Goal: Task Accomplishment & Management: Use online tool/utility

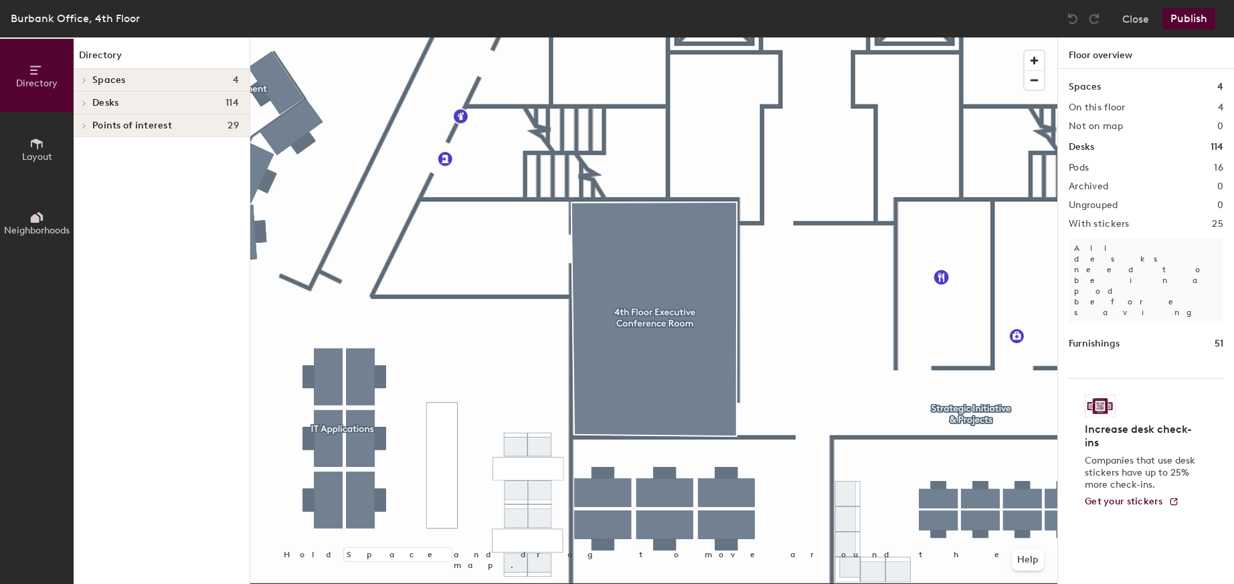
click at [35, 143] on icon at bounding box center [36, 144] width 15 height 15
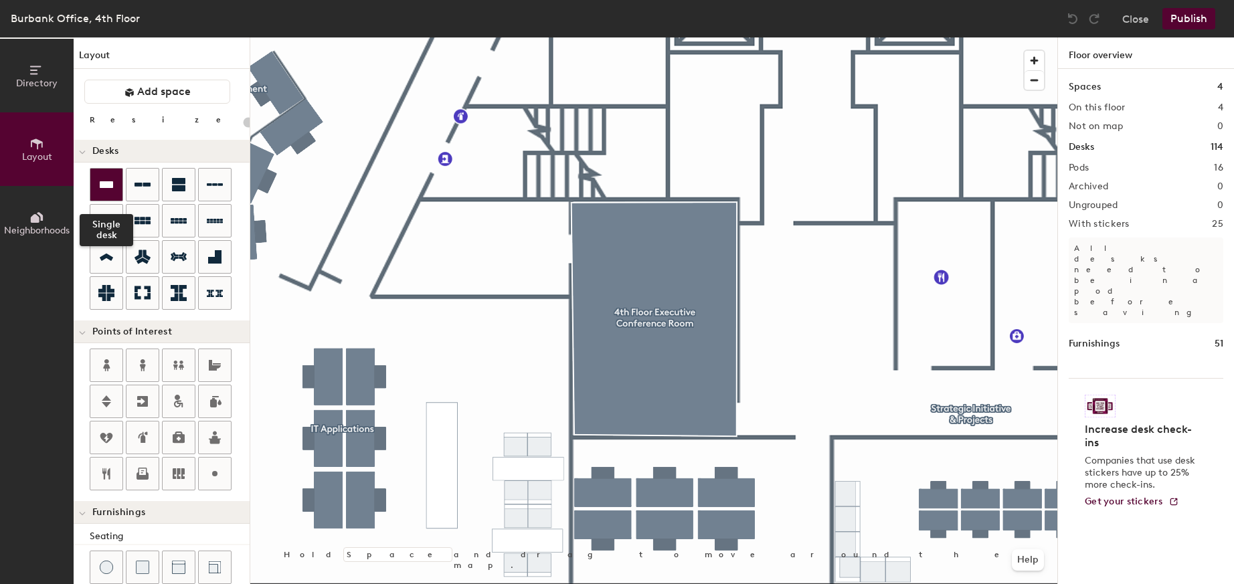
click at [104, 181] on icon at bounding box center [106, 185] width 16 height 16
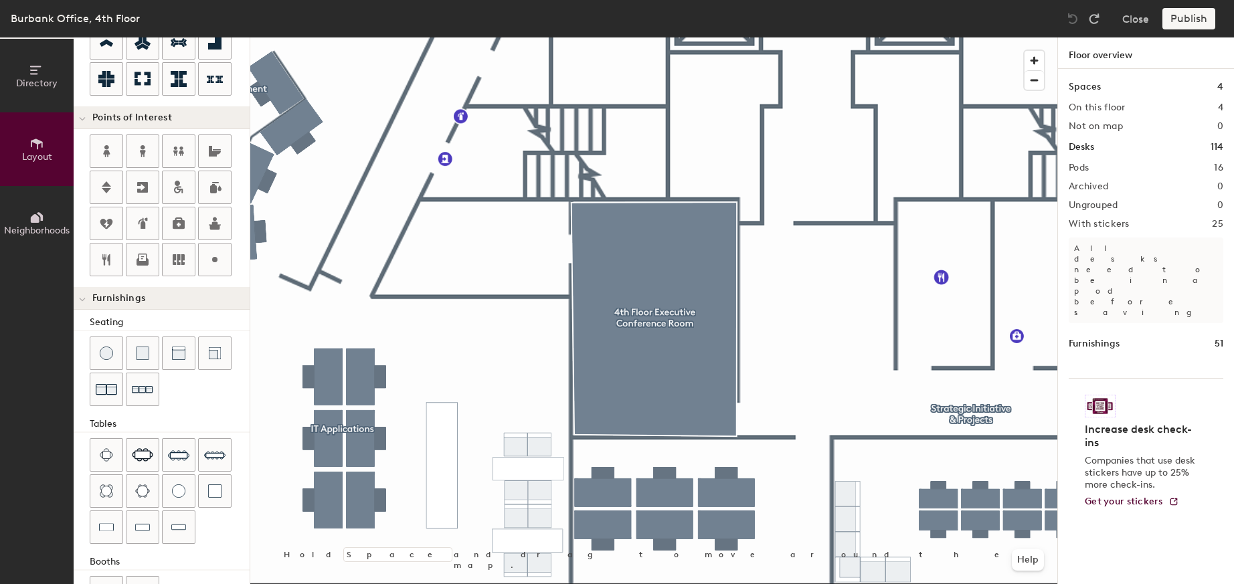
scroll to position [260, 0]
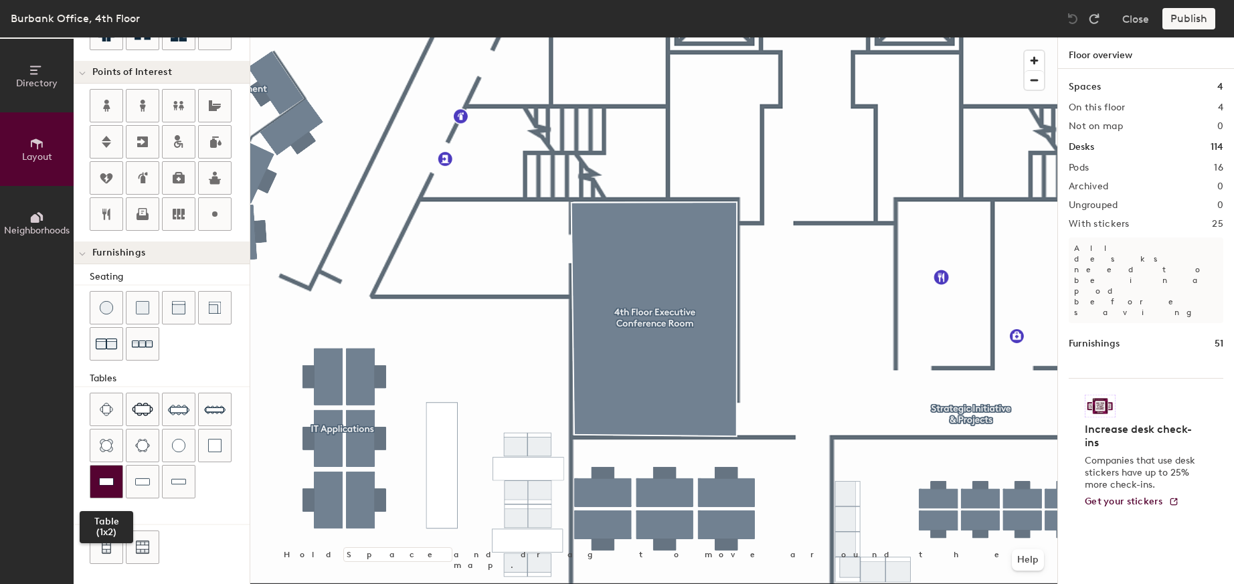
click at [104, 481] on img at bounding box center [106, 481] width 15 height 13
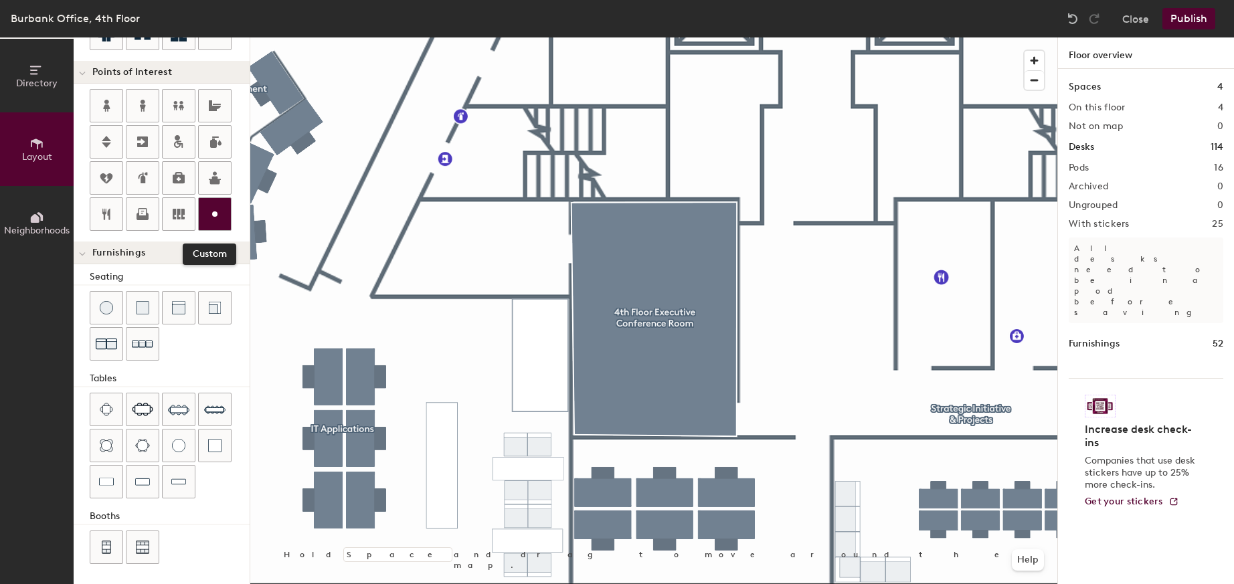
click at [214, 215] on circle at bounding box center [214, 213] width 5 height 5
type input "20"
type input "Coffee Station"
click at [587, 385] on span "Done" at bounding box center [584, 380] width 39 height 23
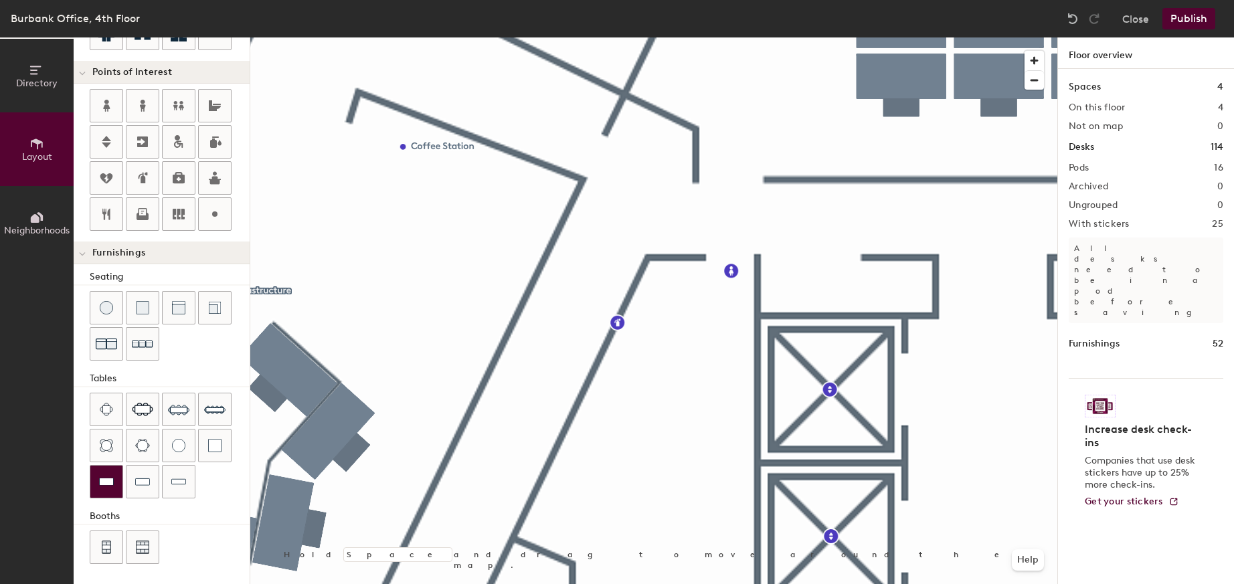
click at [104, 478] on img at bounding box center [106, 481] width 15 height 13
click at [171, 485] on img at bounding box center [178, 481] width 15 height 13
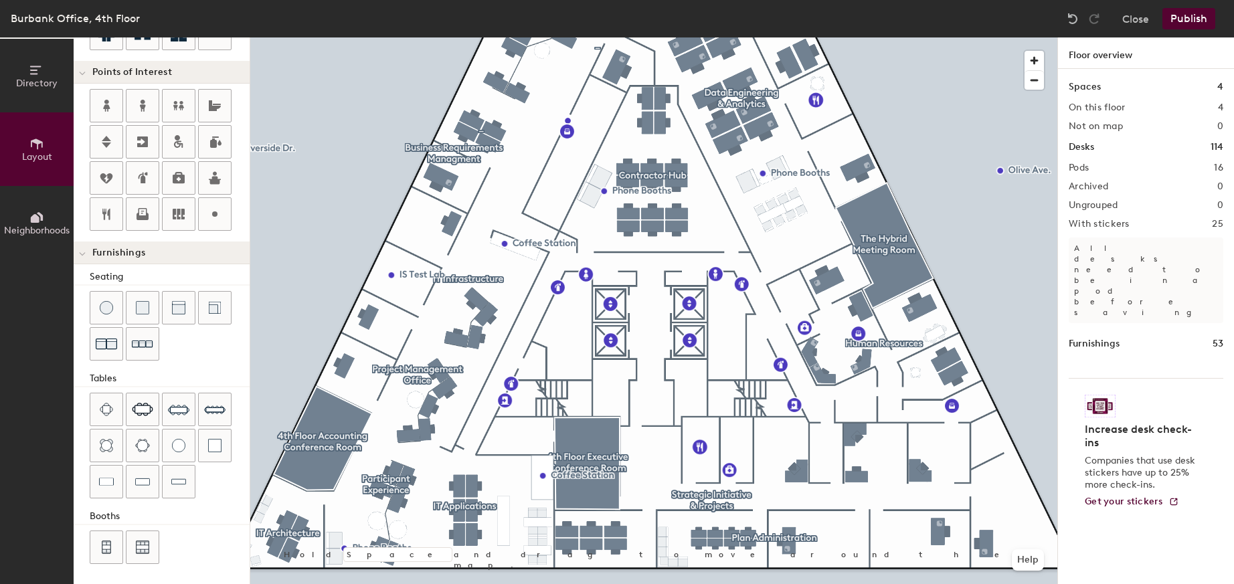
click at [1187, 15] on button "Publish" at bounding box center [1189, 18] width 53 height 21
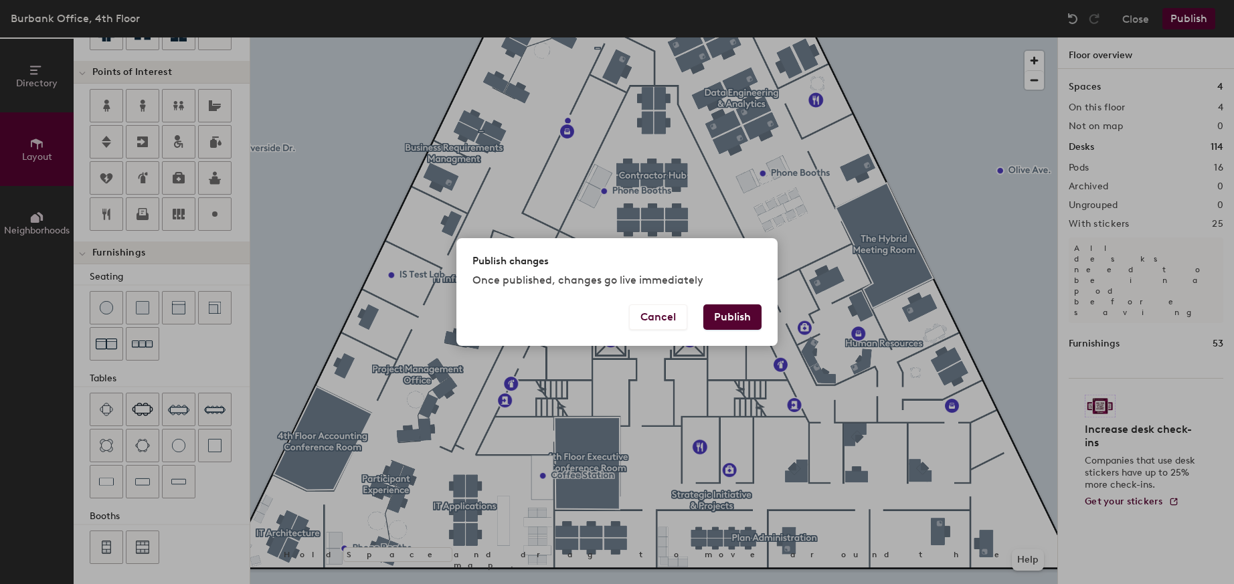
click at [732, 315] on button "Publish" at bounding box center [732, 317] width 58 height 25
type input "20"
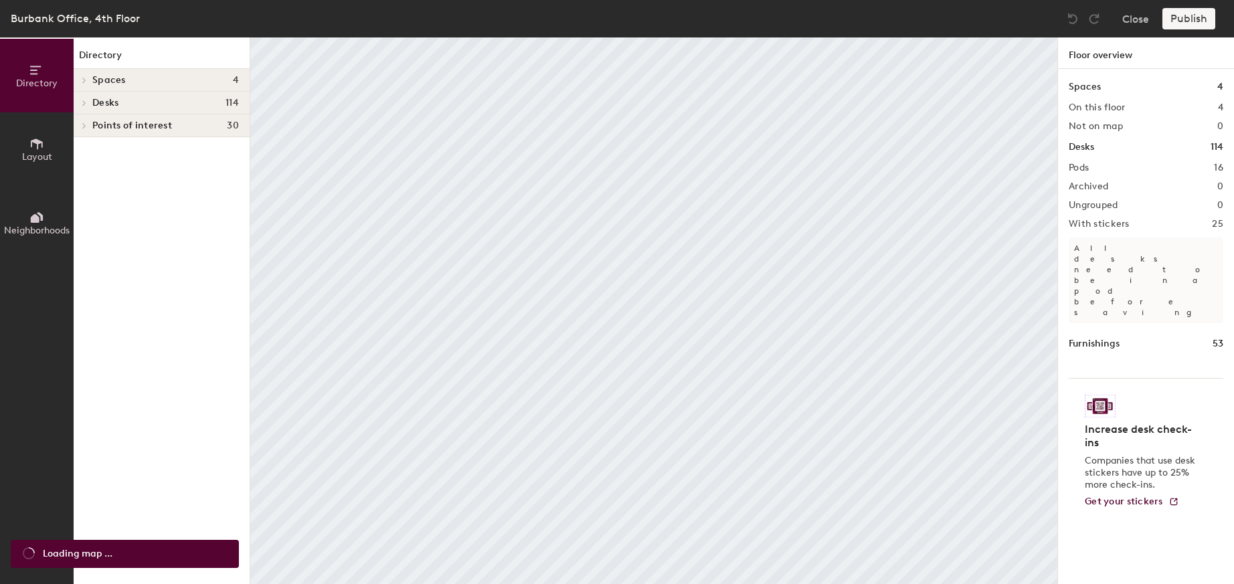
click at [35, 147] on icon at bounding box center [36, 144] width 15 height 15
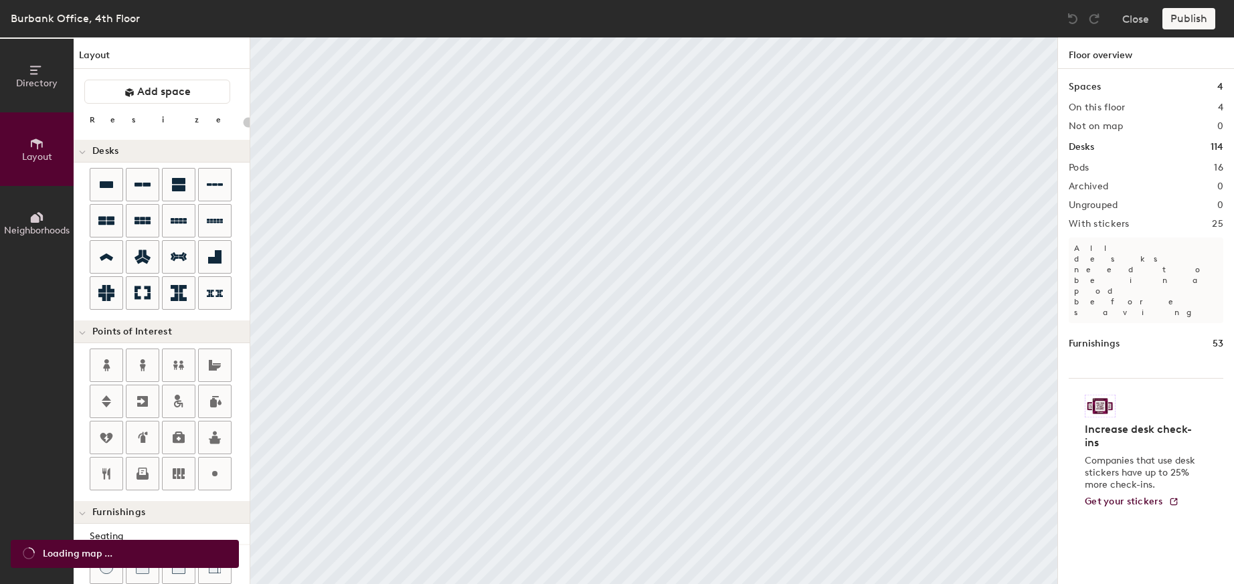
scroll to position [261, 0]
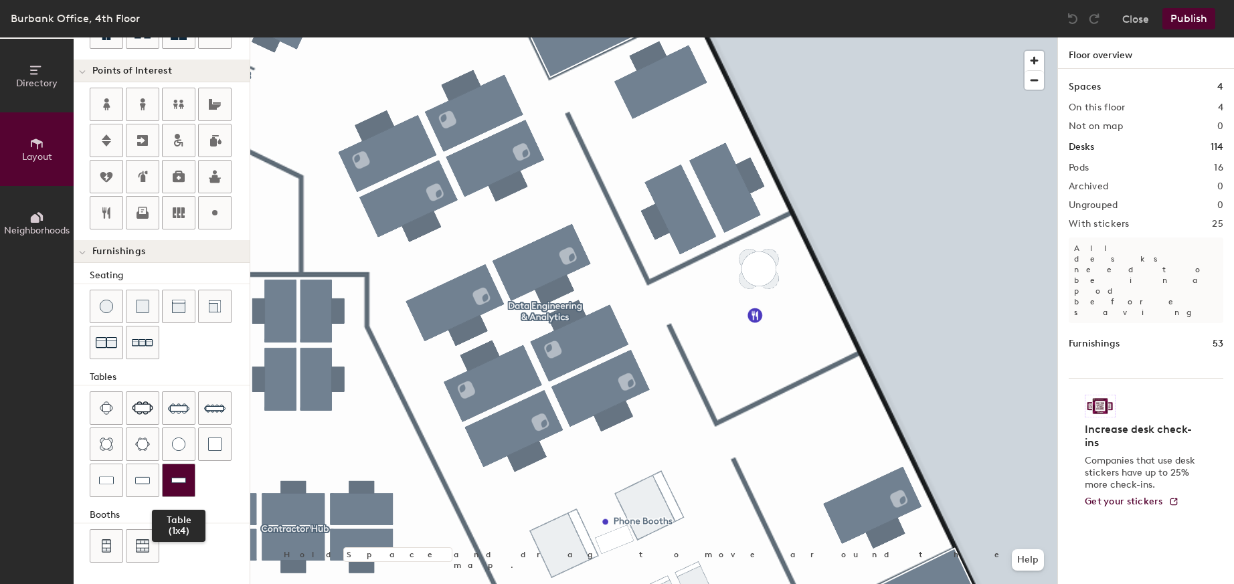
click at [185, 485] on img at bounding box center [178, 480] width 15 height 13
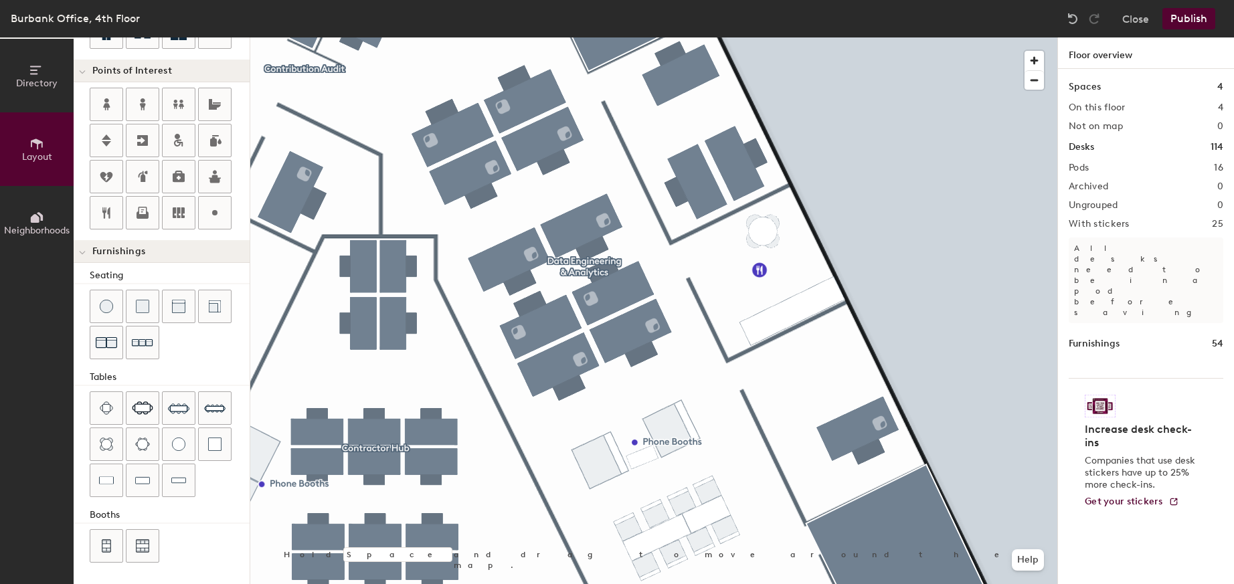
click at [1199, 17] on button "Publish" at bounding box center [1189, 18] width 53 height 21
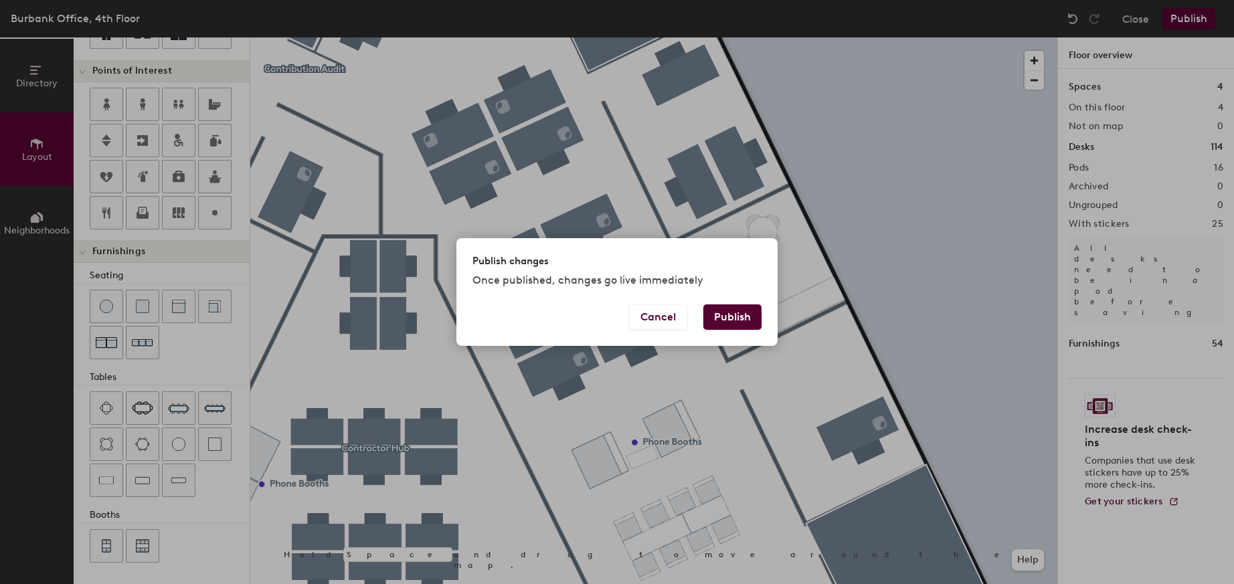
click at [726, 315] on button "Publish" at bounding box center [732, 317] width 58 height 25
type input "20"
